Goal: Task Accomplishment & Management: Complete application form

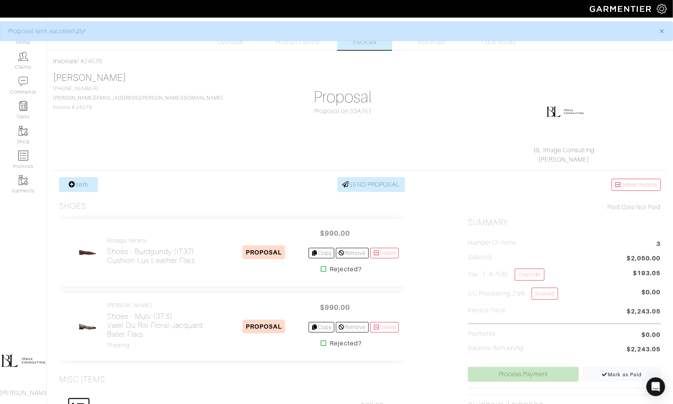
click at [369, 48] on link "Invoices" at bounding box center [365, 35] width 55 height 29
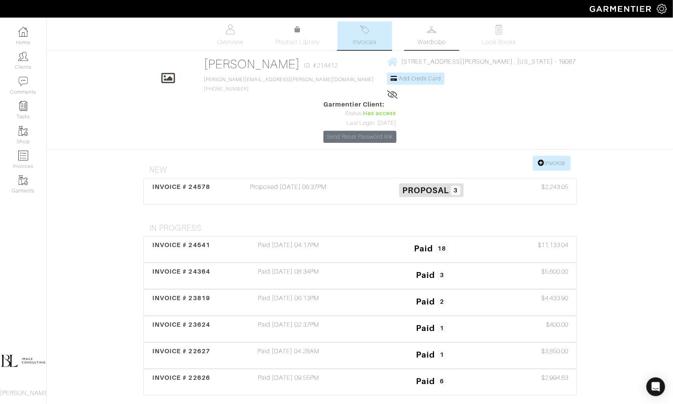
click at [432, 50] on link "Wardrobe" at bounding box center [432, 35] width 55 height 29
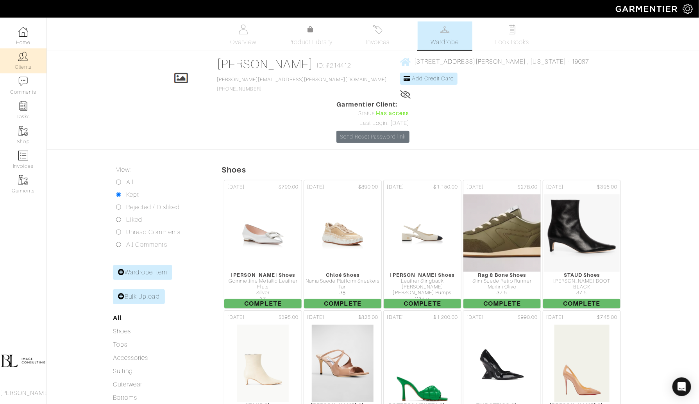
click at [6, 63] on link "Clients" at bounding box center [23, 60] width 47 height 25
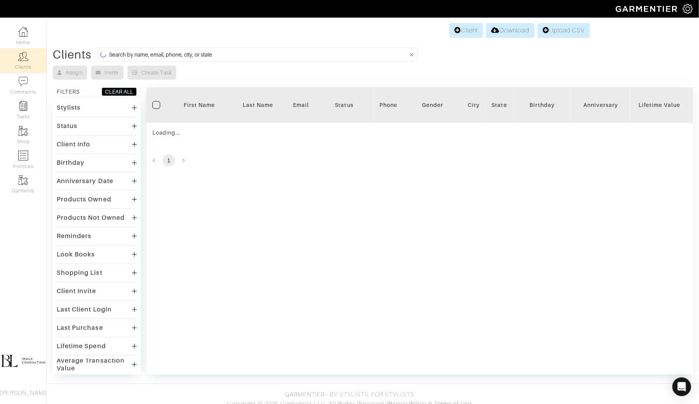
click at [211, 48] on form at bounding box center [257, 54] width 320 height 14
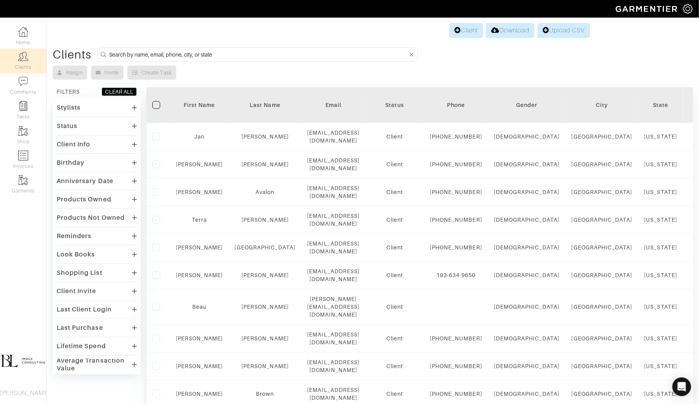
click at [211, 50] on input at bounding box center [258, 55] width 299 height 10
type input "connor"
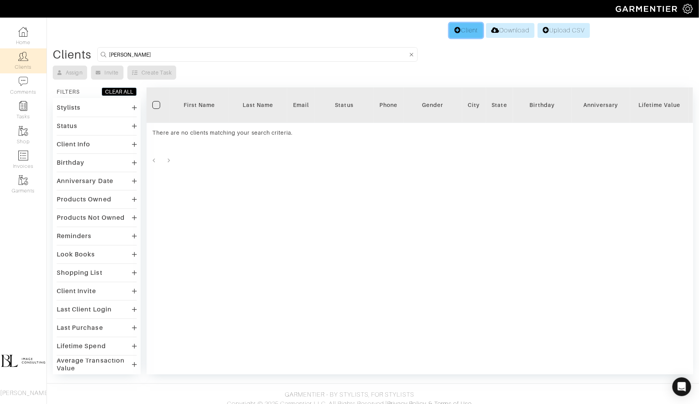
click at [462, 31] on link "Client" at bounding box center [466, 30] width 34 height 15
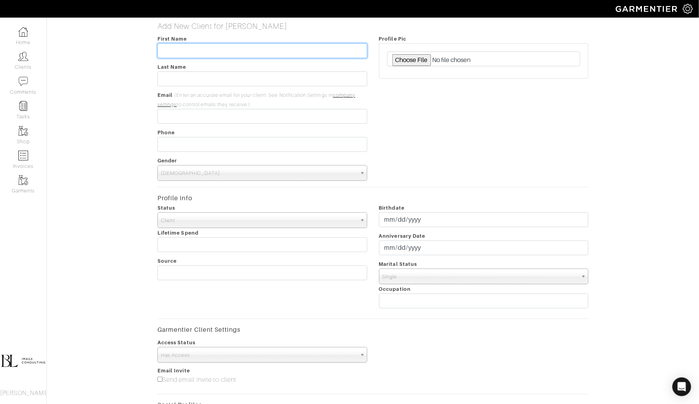
click at [255, 45] on input "text" at bounding box center [261, 50] width 209 height 15
type input "Connor"
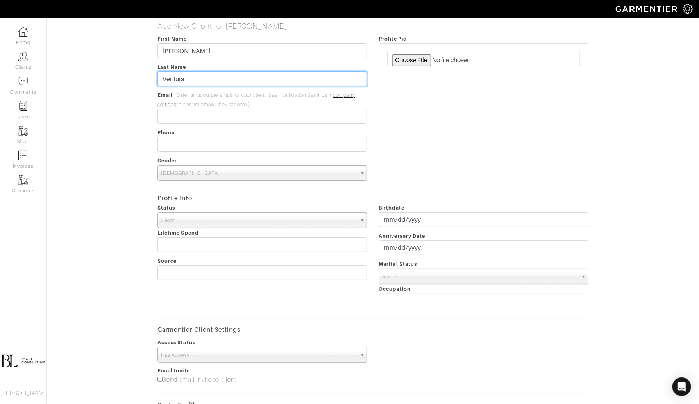
type input "Ventura"
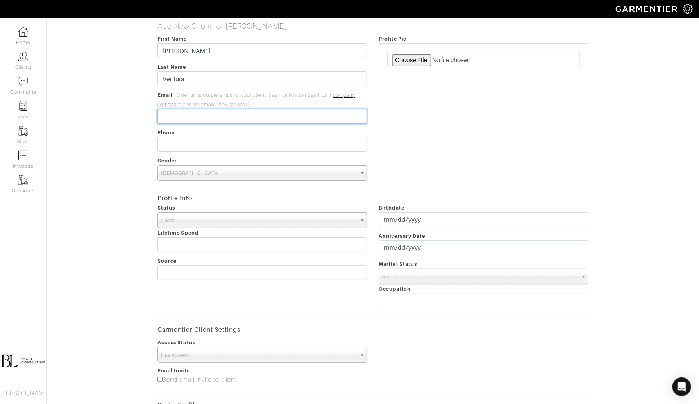
click at [215, 122] on input "email" at bounding box center [261, 116] width 209 height 15
paste input "[EMAIL_ADDRESS][DOMAIN_NAME]"
type input "[EMAIL_ADDRESS][DOMAIN_NAME]"
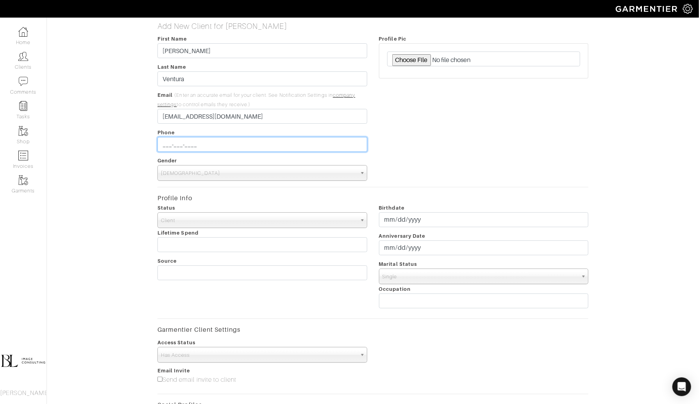
click at [190, 144] on input "___-___-____" at bounding box center [261, 144] width 209 height 15
type input "[PHONE_NUMBER]"
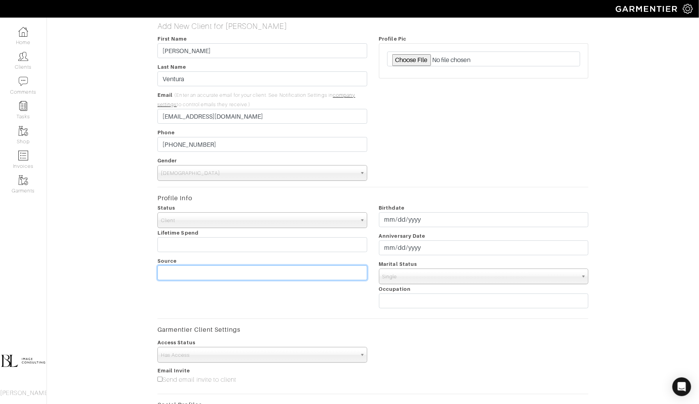
click at [224, 272] on input "text" at bounding box center [261, 273] width 209 height 15
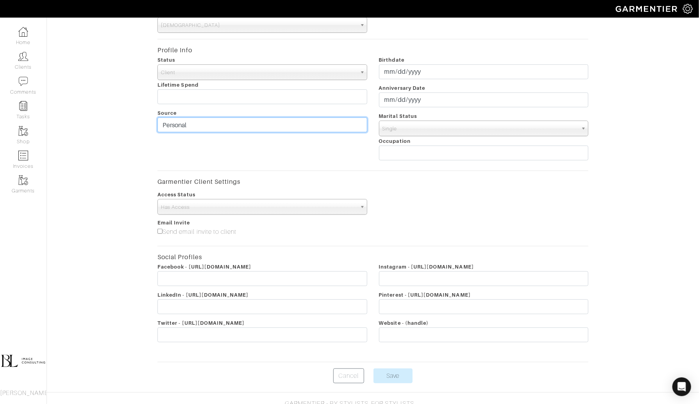
scroll to position [164, 0]
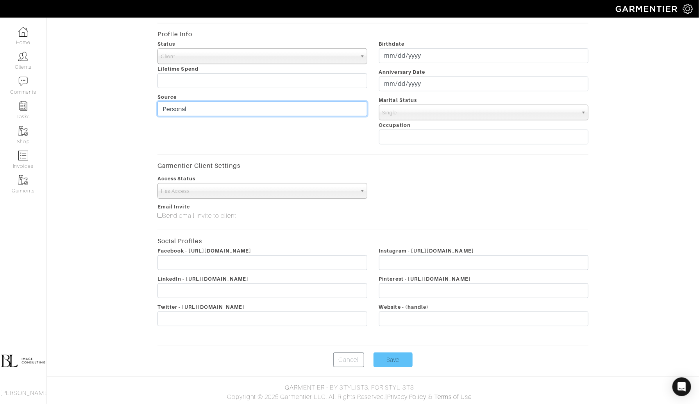
type input "Personal"
click at [388, 358] on input "Save" at bounding box center [393, 360] width 39 height 15
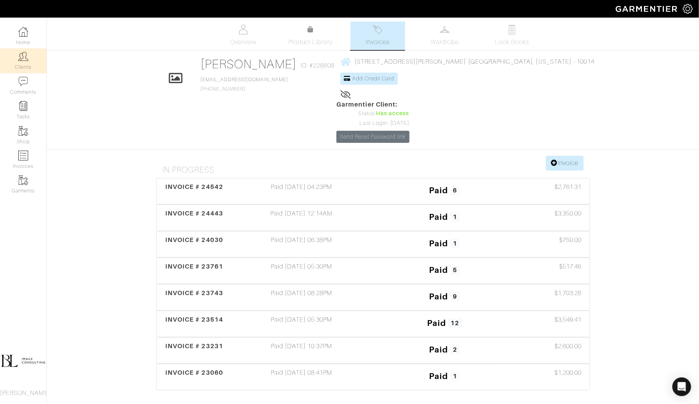
click at [22, 61] on img at bounding box center [23, 57] width 10 height 10
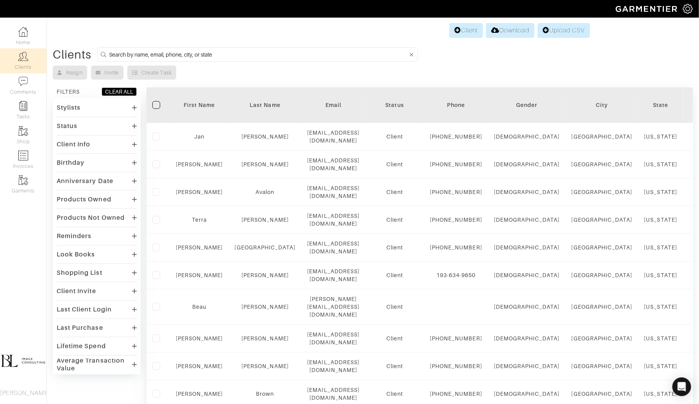
click at [206, 52] on input at bounding box center [258, 55] width 299 height 10
type input "Jan"
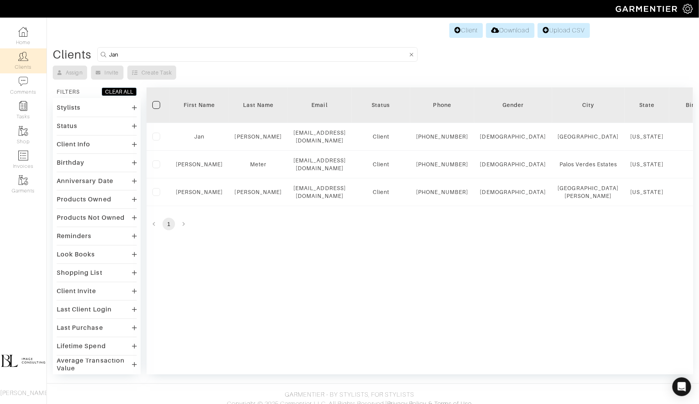
click at [373, 78] on div "Assign Invite Create Task" at bounding box center [373, 73] width 640 height 14
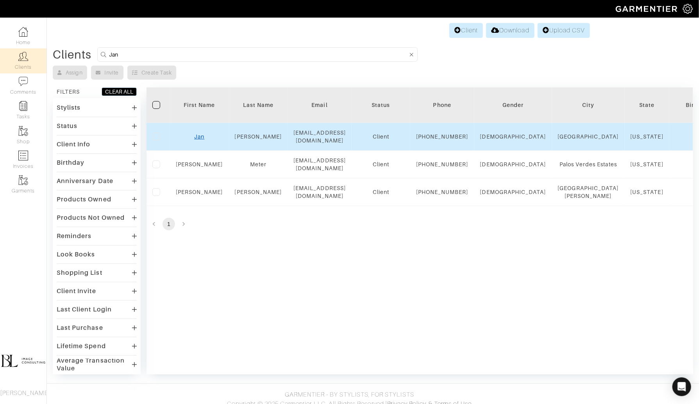
click at [202, 140] on link "Jan" at bounding box center [199, 137] width 10 height 6
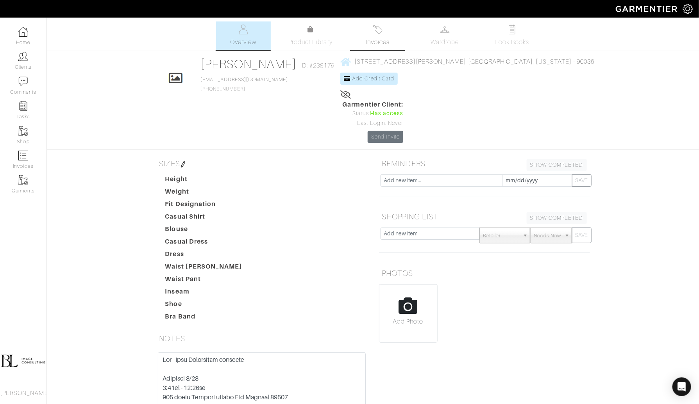
click at [390, 35] on link "Invoices" at bounding box center [378, 35] width 55 height 29
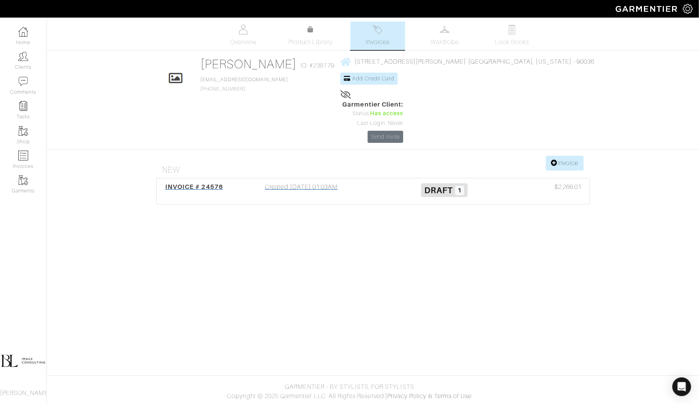
click at [303, 182] on div "Created 09/16/25 01:03AM" at bounding box center [301, 191] width 143 height 18
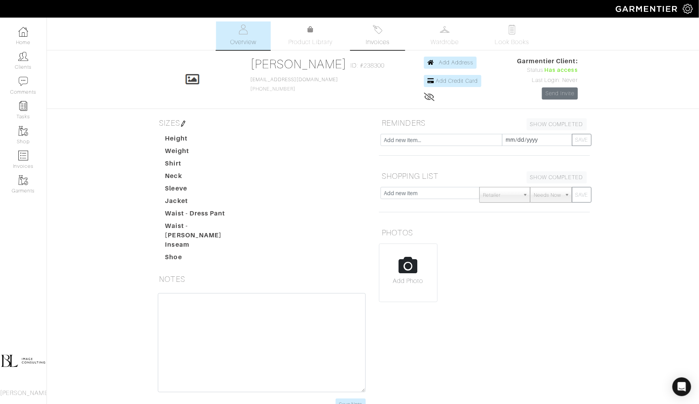
click at [366, 47] on span "Invoices" at bounding box center [378, 42] width 24 height 9
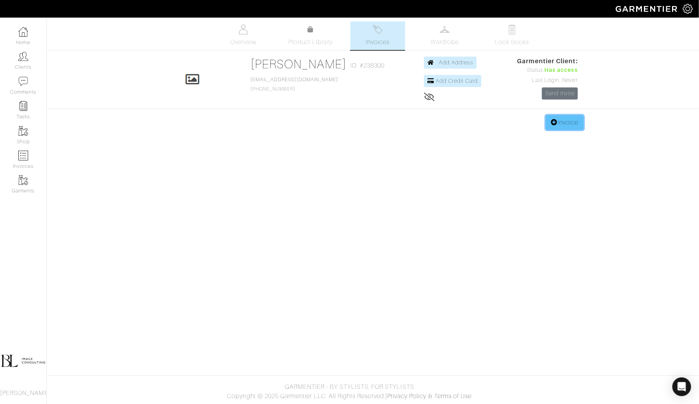
click at [548, 126] on link "Invoice" at bounding box center [565, 122] width 38 height 15
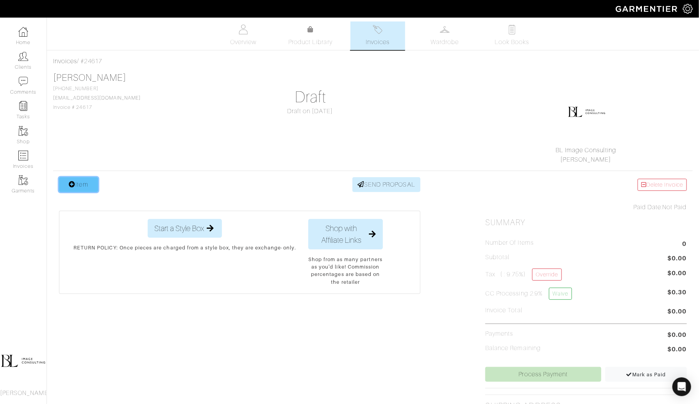
click at [79, 183] on link "Item" at bounding box center [78, 184] width 39 height 15
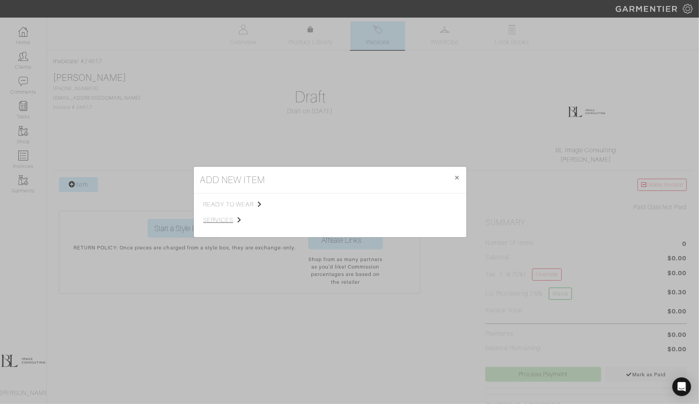
click at [233, 223] on span "services" at bounding box center [243, 220] width 79 height 9
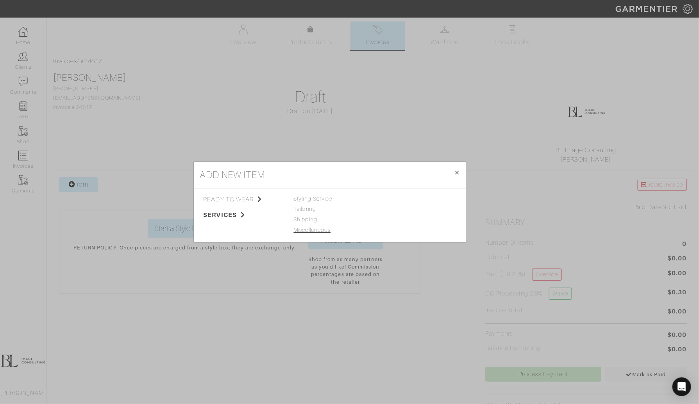
click at [326, 227] on link "Miscellaneous" at bounding box center [312, 230] width 37 height 6
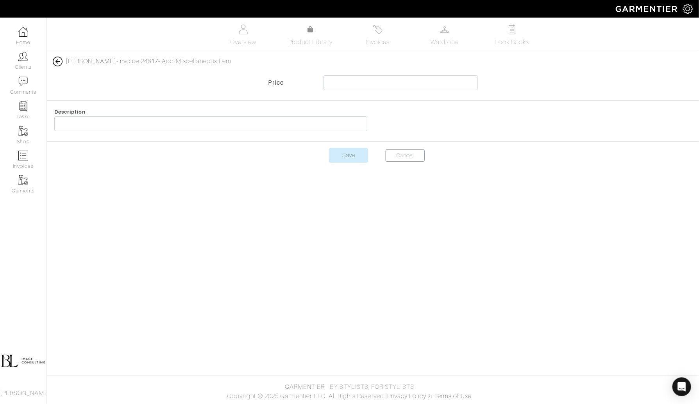
click at [200, 115] on div "Description" at bounding box center [210, 121] width 325 height 28
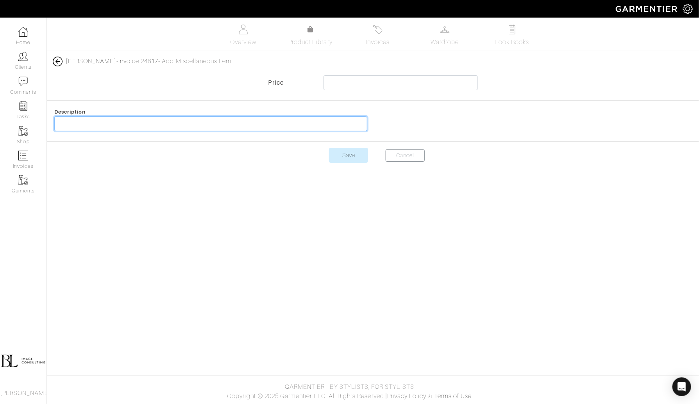
click at [197, 124] on input "text" at bounding box center [210, 123] width 313 height 15
type input "Custom Clothing: Brown Shirt & Trousers"
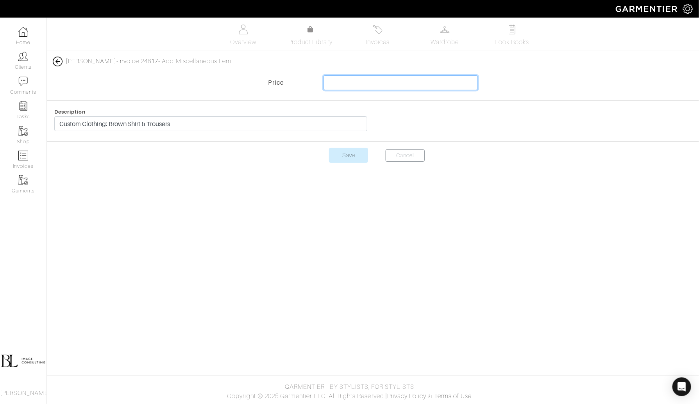
click at [369, 82] on input "text" at bounding box center [401, 82] width 154 height 15
type input "445"
click at [451, 188] on body "BL Image Consulting Brooke Lefton Home Clients Invoices Comments Reminders Styl…" at bounding box center [349, 202] width 699 height 404
click at [339, 154] on input "Save" at bounding box center [348, 155] width 39 height 15
